Goal: Task Accomplishment & Management: Use online tool/utility

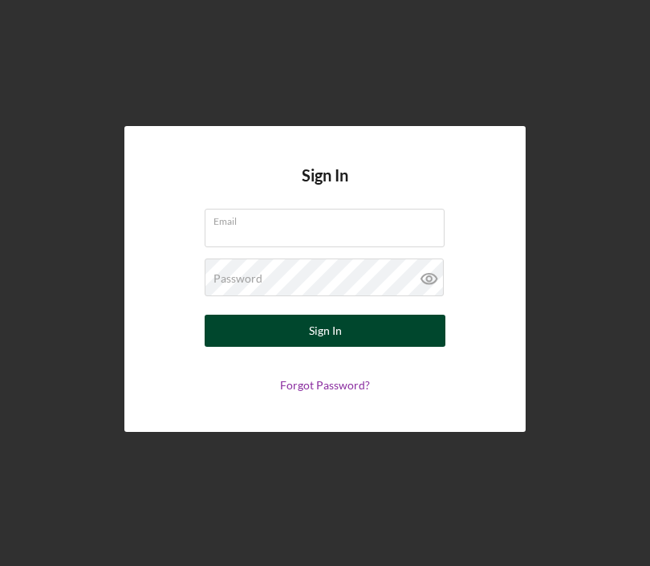
type input "lamachang@feed-hunger.com"
click at [385, 337] on button "Sign In" at bounding box center [325, 331] width 241 height 32
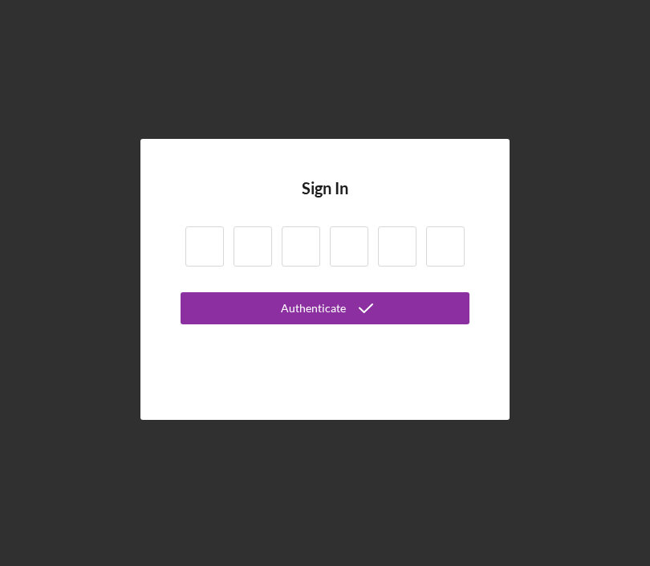
click at [218, 253] on input at bounding box center [204, 246] width 39 height 40
type input "3"
type input "9"
type input "5"
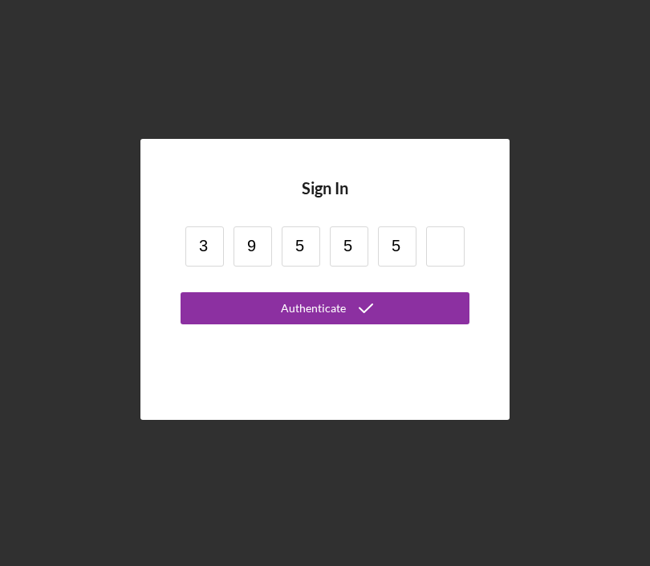
type input "5"
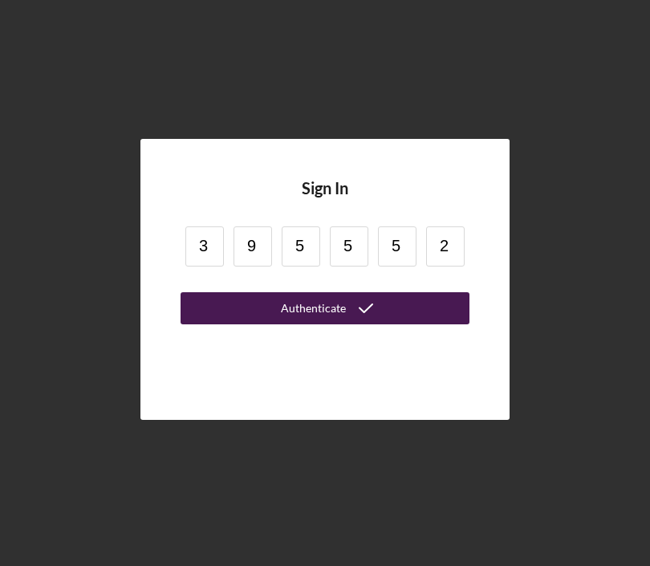
type input "2"
click at [295, 314] on div "Authenticate" at bounding box center [313, 308] width 65 height 32
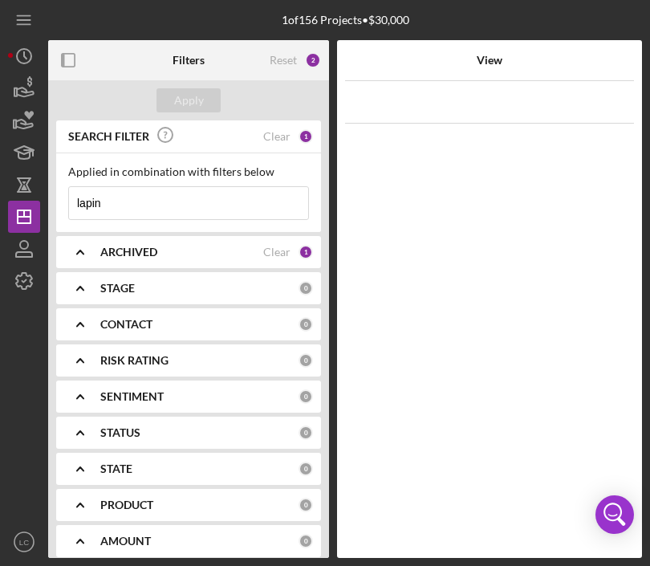
click at [198, 196] on input "lapin" at bounding box center [188, 203] width 239 height 32
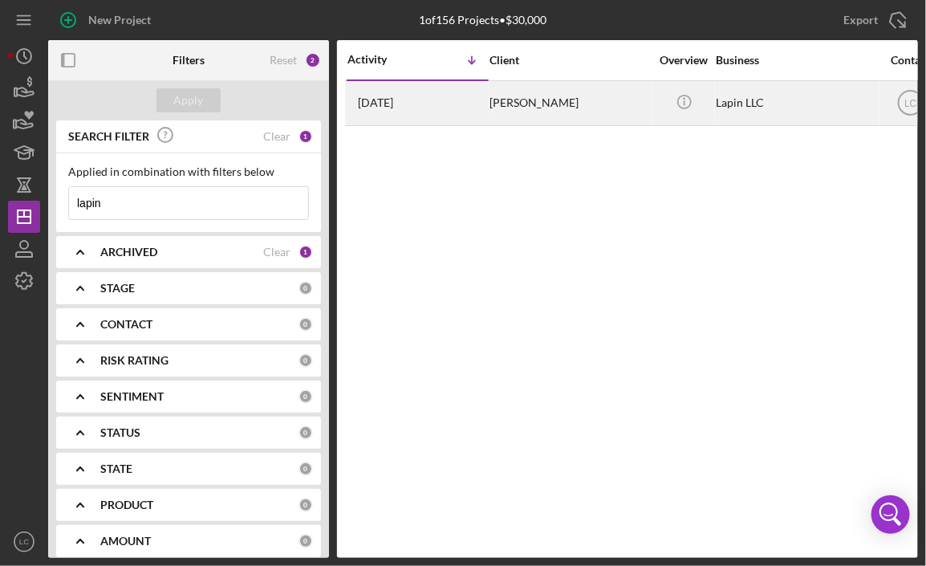
click at [585, 94] on div "[PERSON_NAME]" at bounding box center [570, 103] width 161 height 43
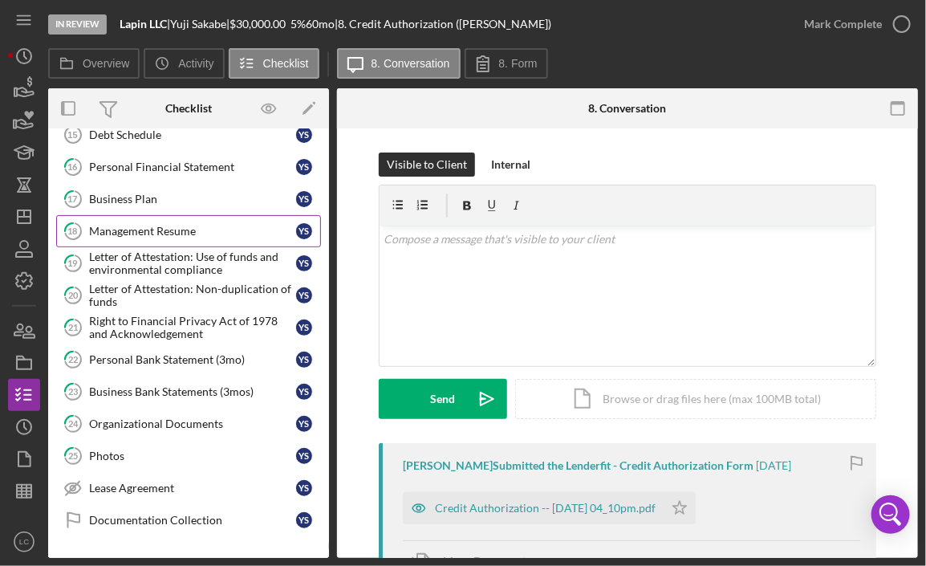
scroll to position [351, 0]
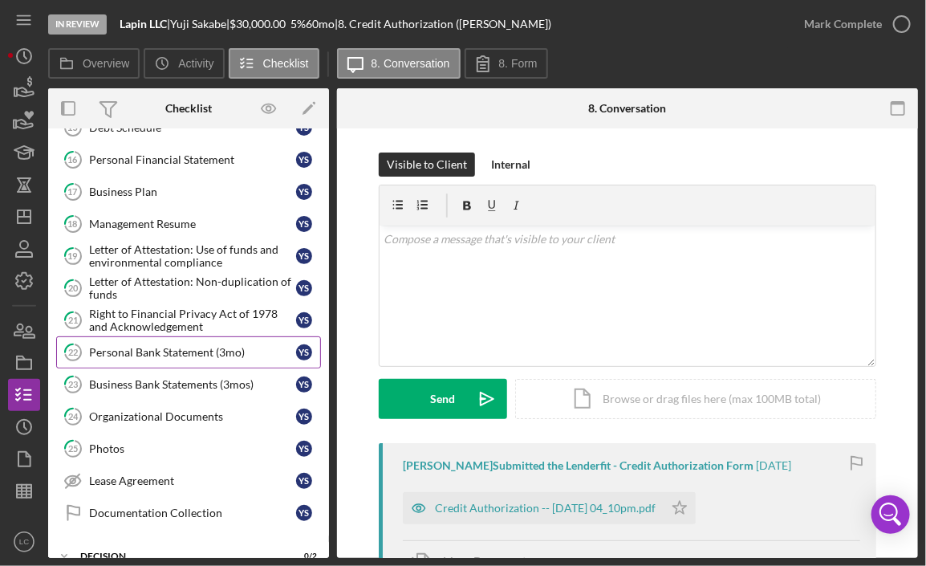
click at [192, 346] on div "Personal Bank Statement (3mo)" at bounding box center [192, 352] width 207 height 13
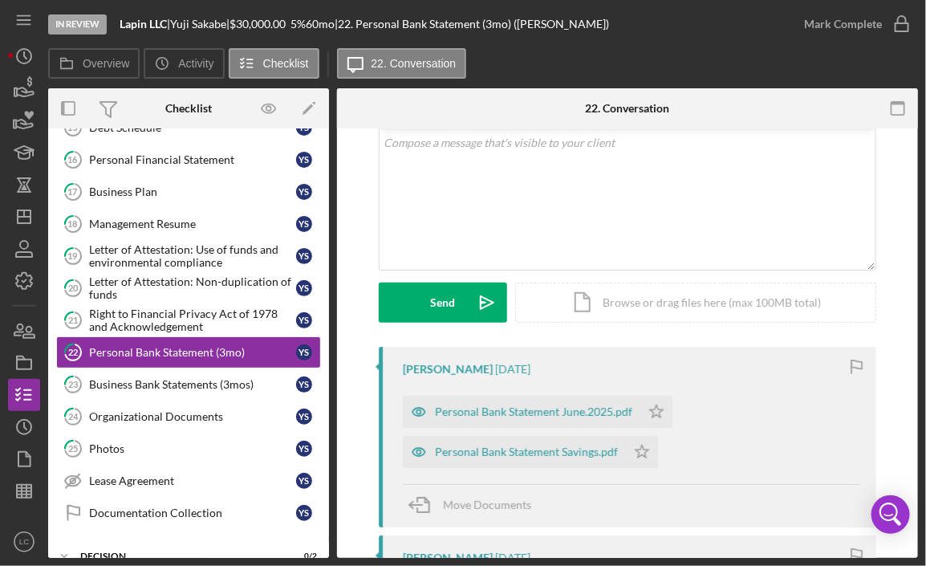
scroll to position [98, 0]
click at [599, 405] on div "Personal Bank Statement June.2025.pdf" at bounding box center [533, 410] width 197 height 13
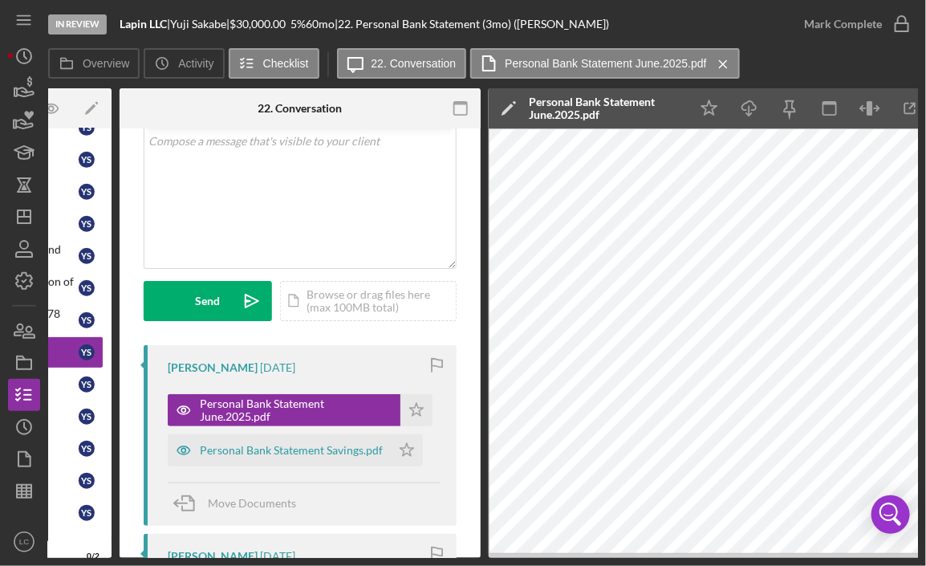
scroll to position [0, 269]
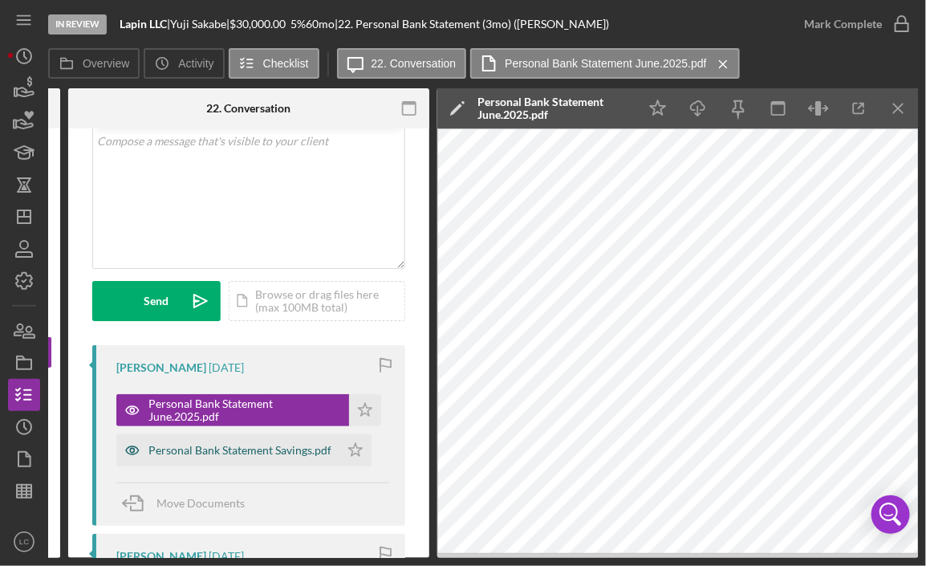
click at [263, 449] on div "Personal Bank Statement Savings.pdf" at bounding box center [239, 450] width 183 height 13
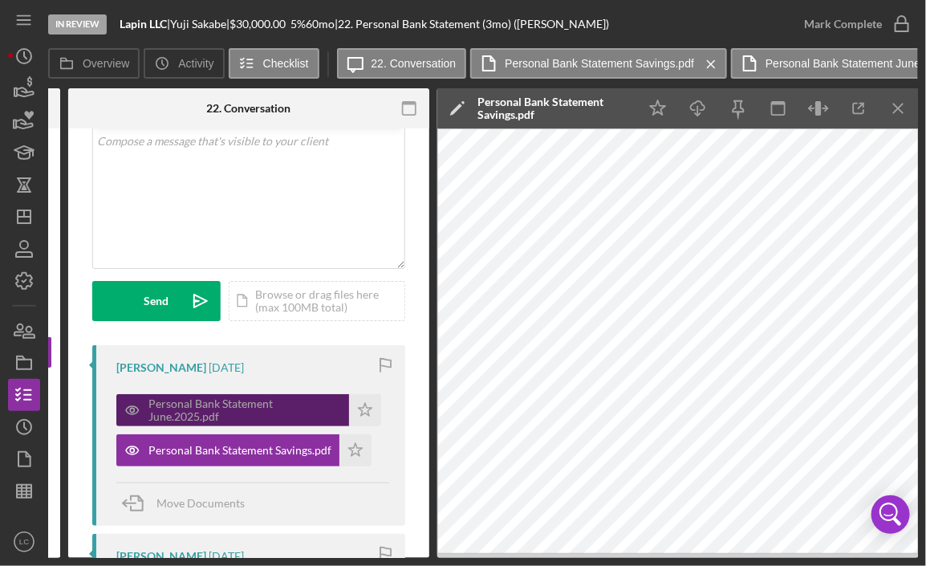
click at [293, 406] on div "Personal Bank Statement June.2025.pdf" at bounding box center [244, 410] width 193 height 26
click at [245, 409] on div "Personal Bank Statement June.2025.pdf" at bounding box center [244, 410] width 193 height 26
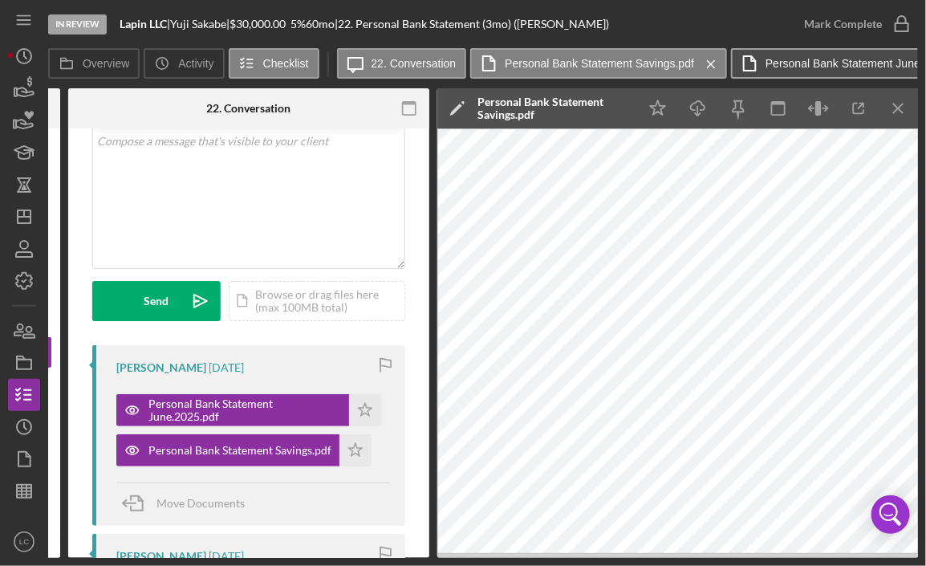
click at [649, 61] on label "Personal Bank Statement June.2025.pdf" at bounding box center [866, 63] width 201 height 13
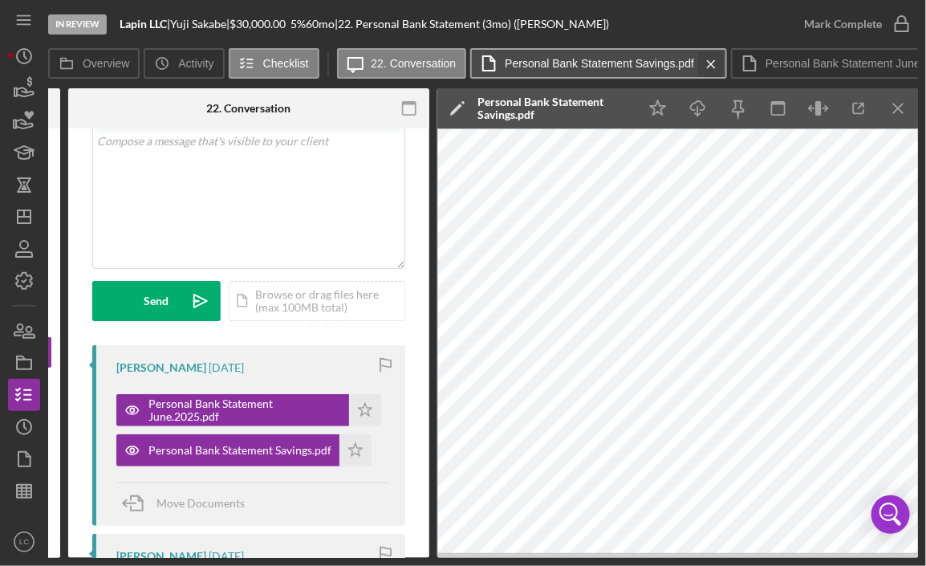
click at [649, 63] on icon "Icon/Menu Close" at bounding box center [712, 64] width 28 height 40
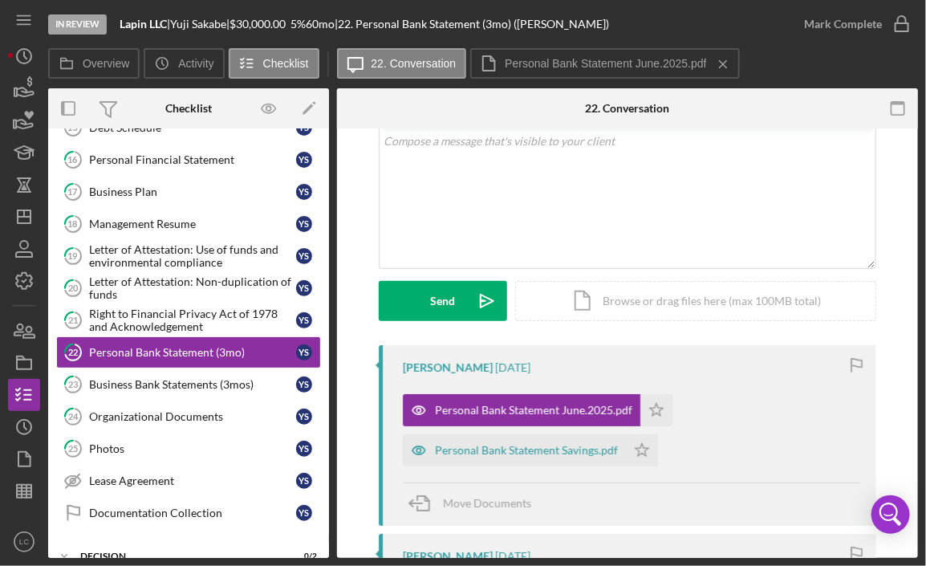
scroll to position [0, 0]
click at [649, 114] on rect "button" at bounding box center [898, 108] width 13 height 13
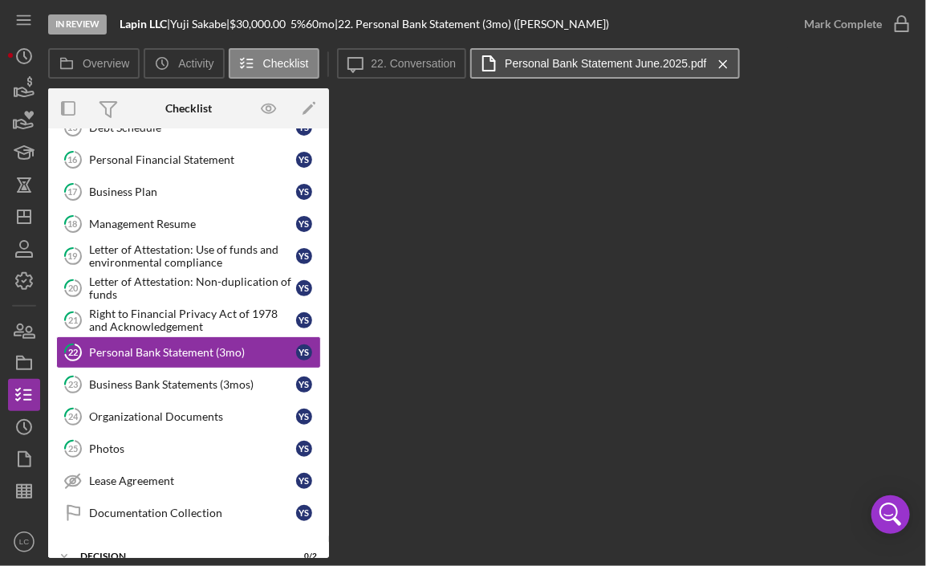
click at [649, 64] on label "Personal Bank Statement June.2025.pdf" at bounding box center [605, 63] width 201 height 13
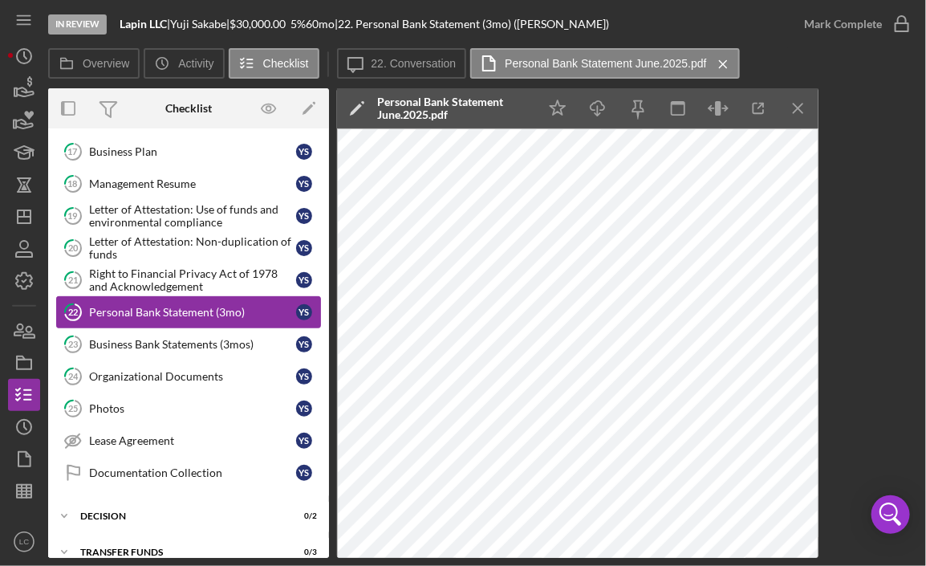
scroll to position [392, 0]
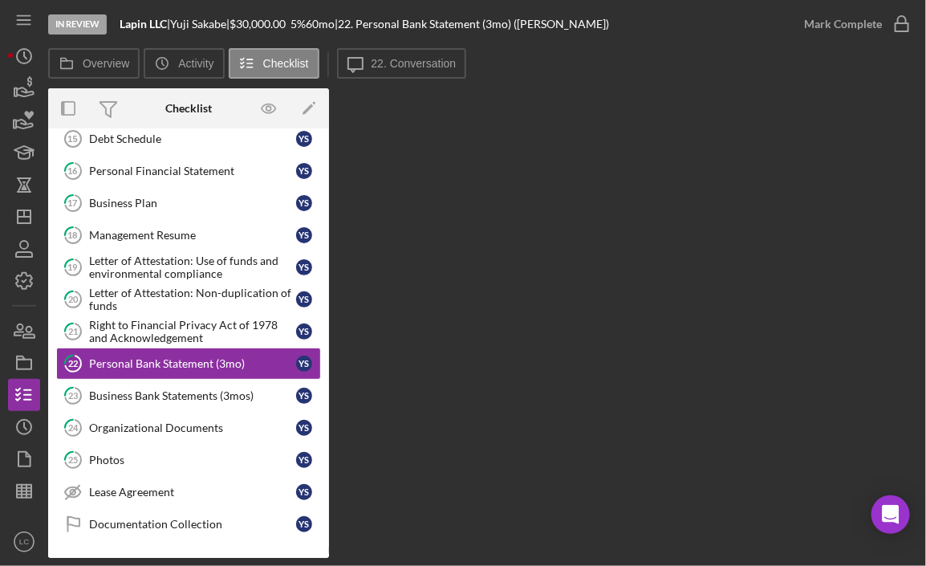
scroll to position [348, 0]
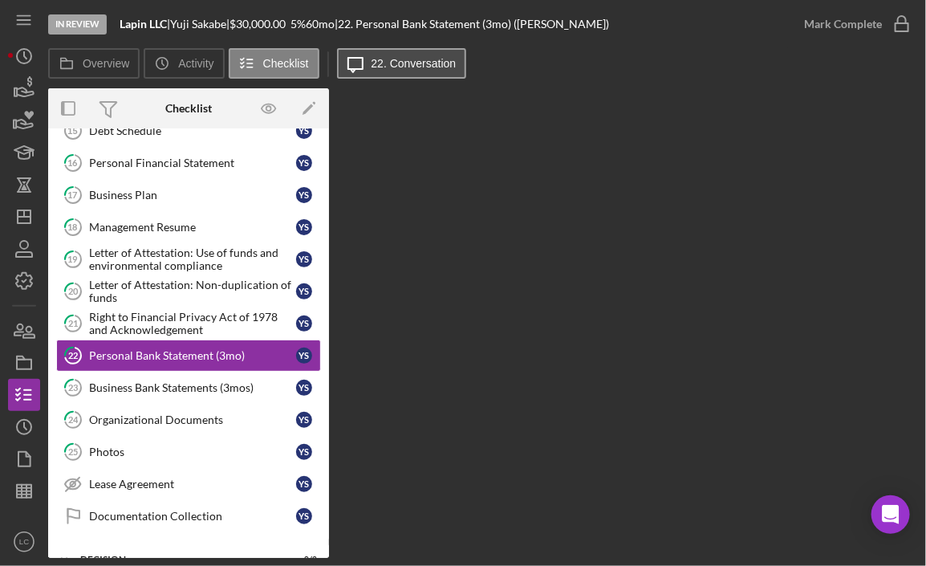
click at [440, 68] on label "22. Conversation" at bounding box center [414, 63] width 85 height 13
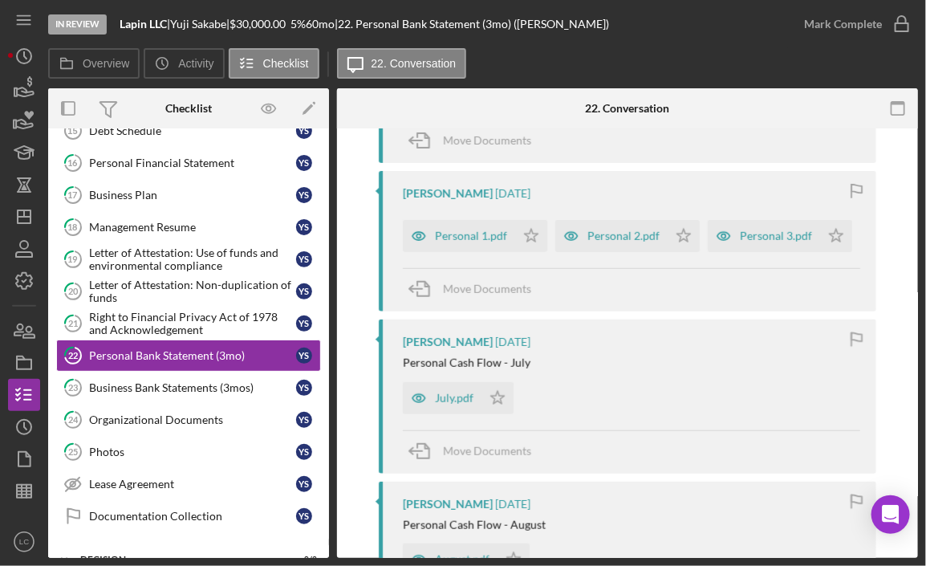
scroll to position [475, 0]
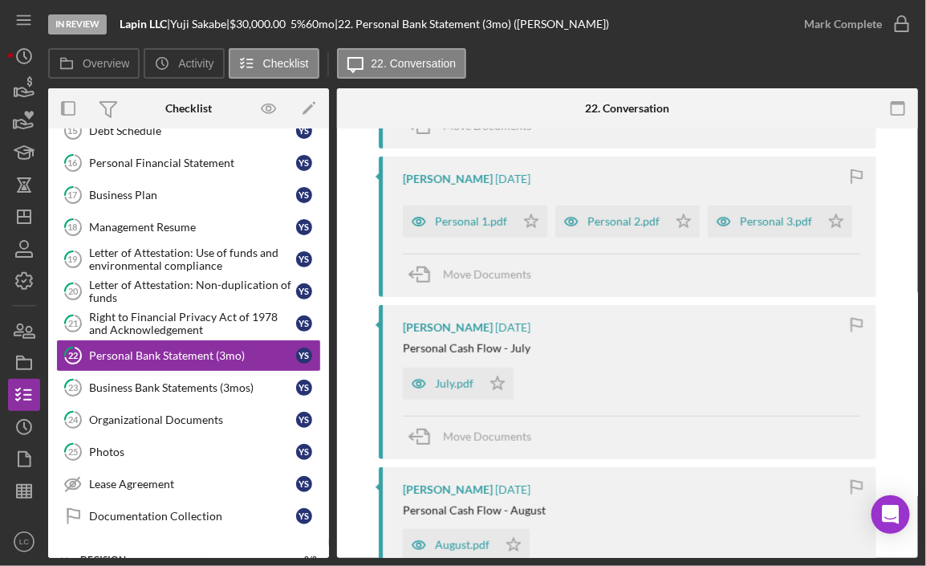
click at [503, 197] on div "Personal 1.pdf Icon/Star" at bounding box center [479, 217] width 153 height 40
click at [503, 218] on div "Personal 1.pdf" at bounding box center [471, 221] width 72 height 13
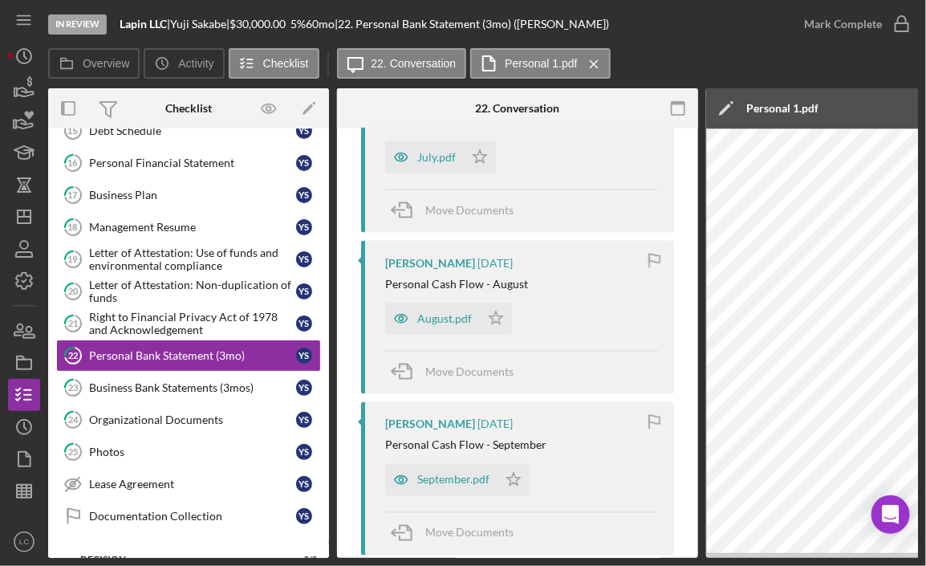
scroll to position [1231, 0]
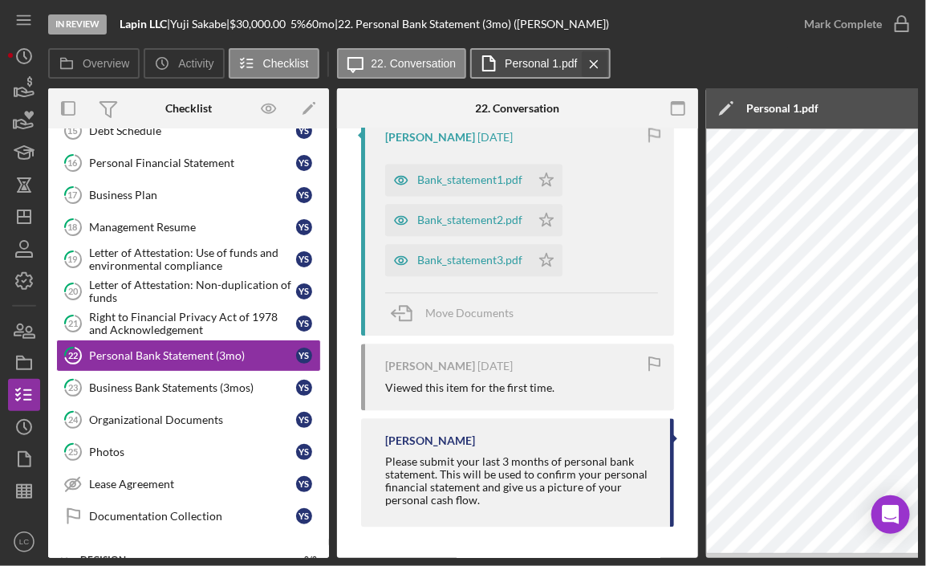
click at [592, 64] on icon "Icon/Menu Close" at bounding box center [594, 64] width 28 height 40
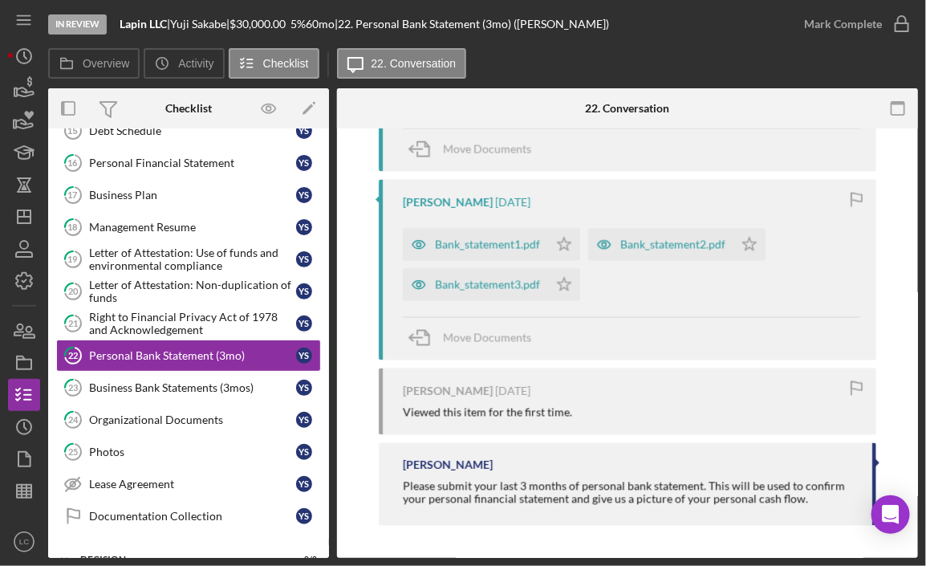
scroll to position [1080, 0]
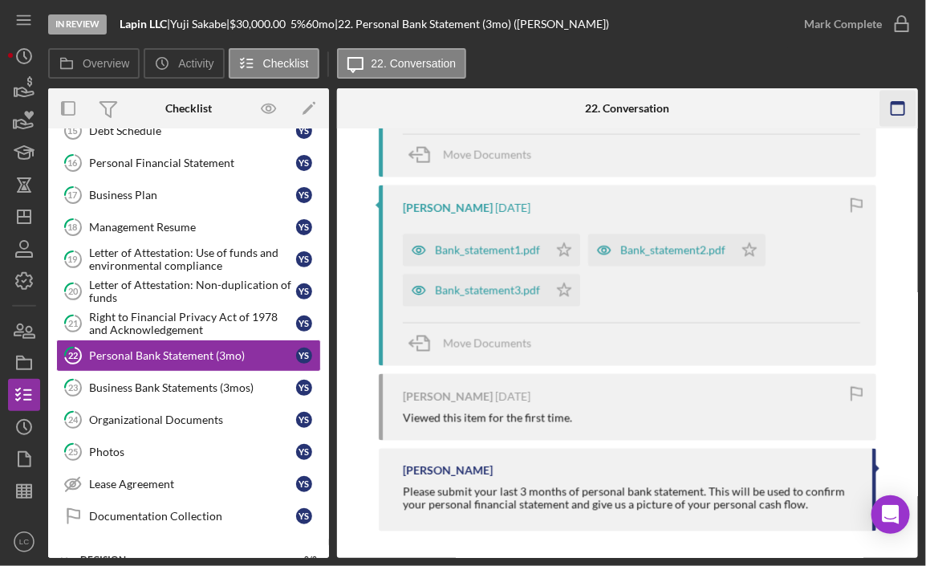
click at [889, 102] on icon "button" at bounding box center [898, 109] width 36 height 36
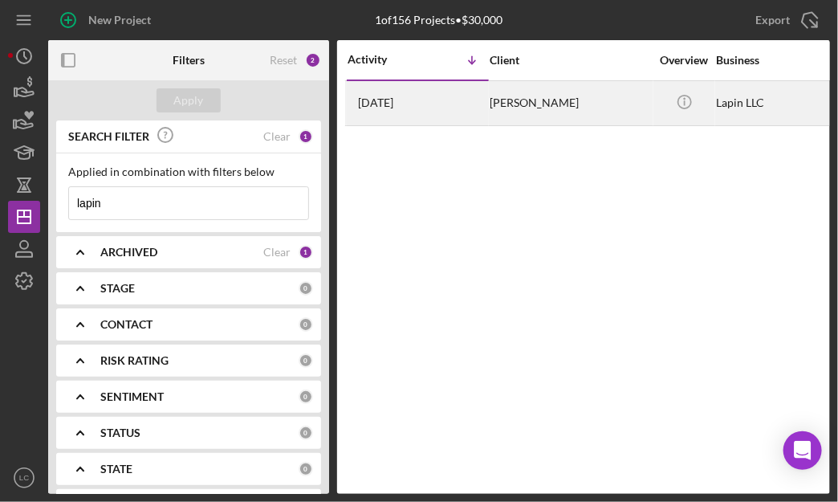
click at [502, 99] on div "[PERSON_NAME]" at bounding box center [570, 103] width 161 height 43
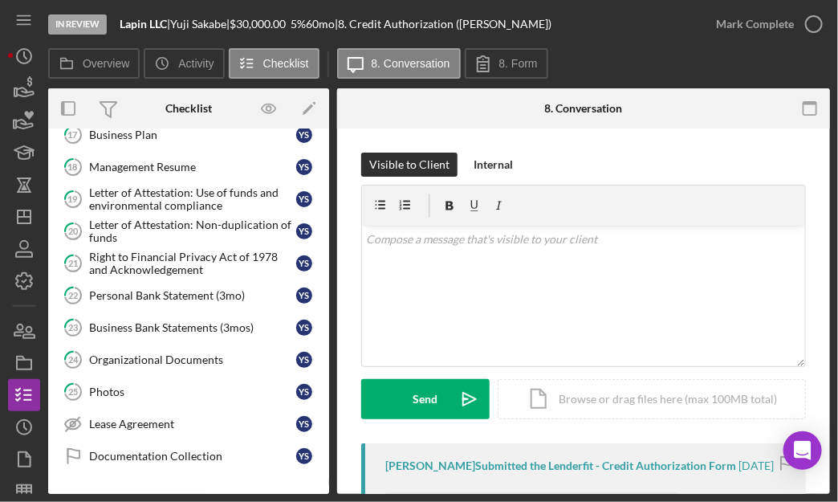
scroll to position [458, 0]
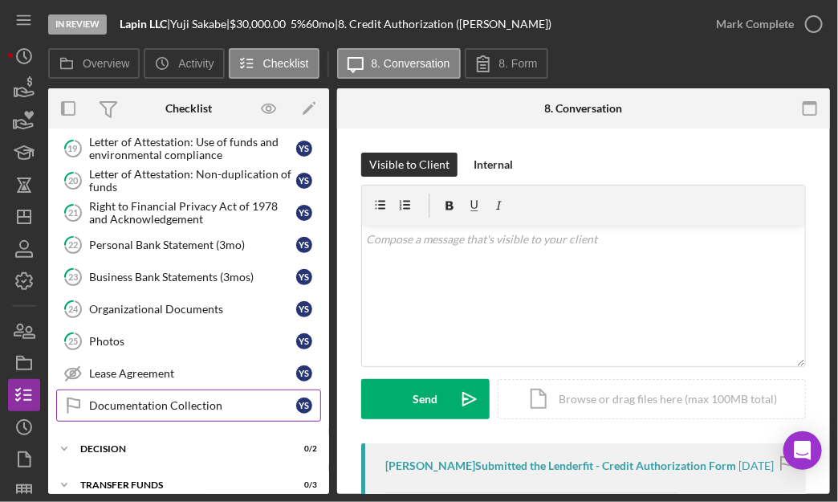
click at [144, 399] on div "Documentation Collection" at bounding box center [192, 405] width 207 height 13
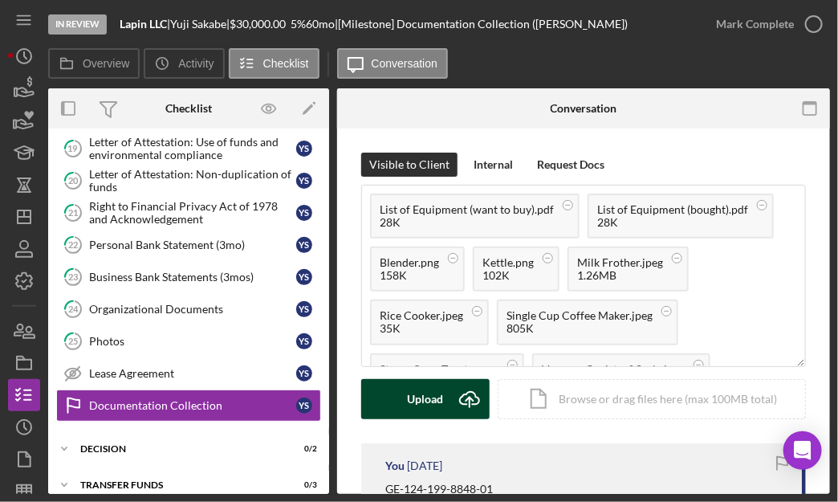
click at [428, 397] on div "Upload" at bounding box center [426, 399] width 36 height 40
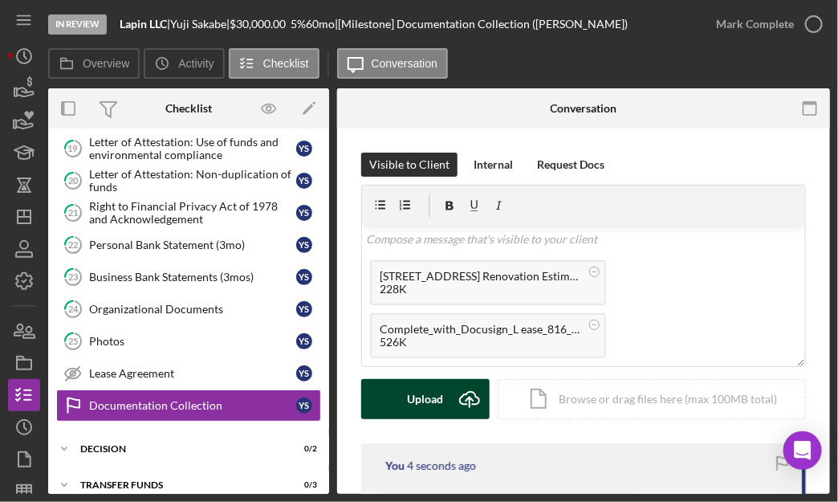
click at [437, 397] on div "Upload" at bounding box center [426, 399] width 36 height 40
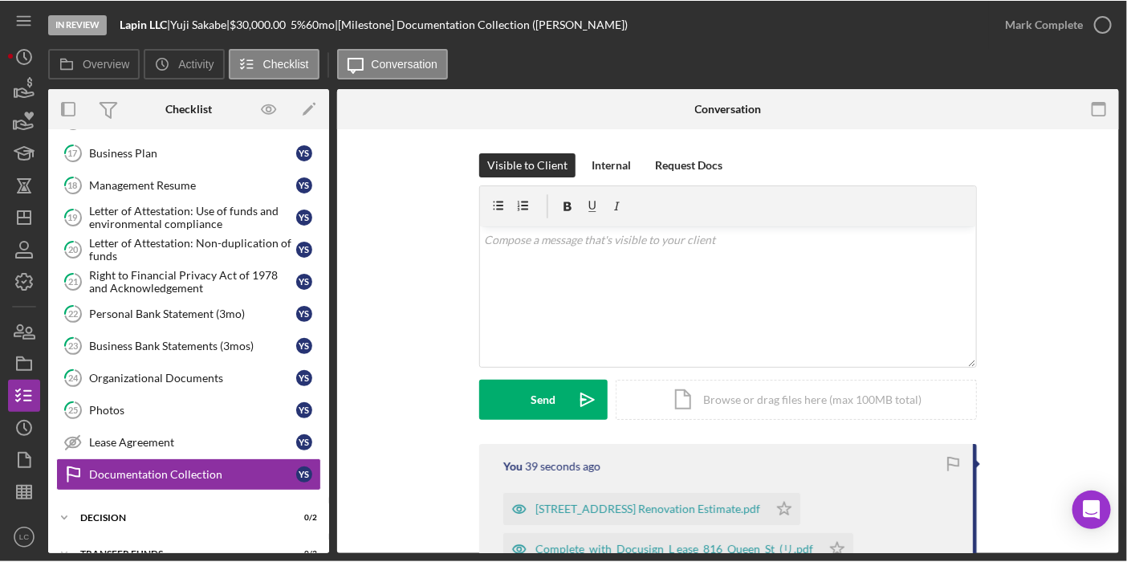
scroll to position [398, 0]
